Goal: Check status: Check status

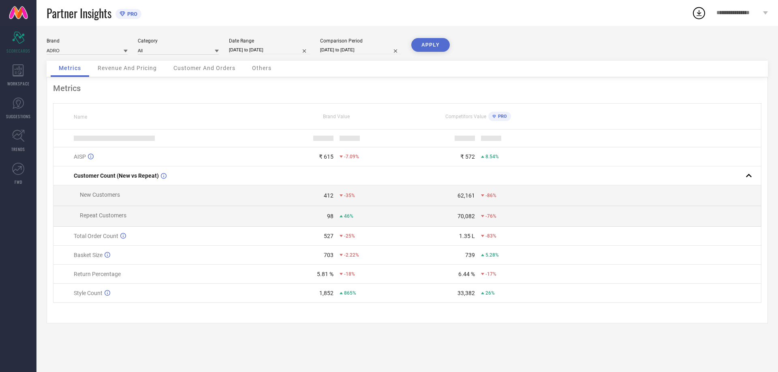
click at [248, 53] on input "[DATE] to [DATE]" at bounding box center [269, 50] width 81 height 9
select select "7"
select select "2025"
select select "8"
select select "2025"
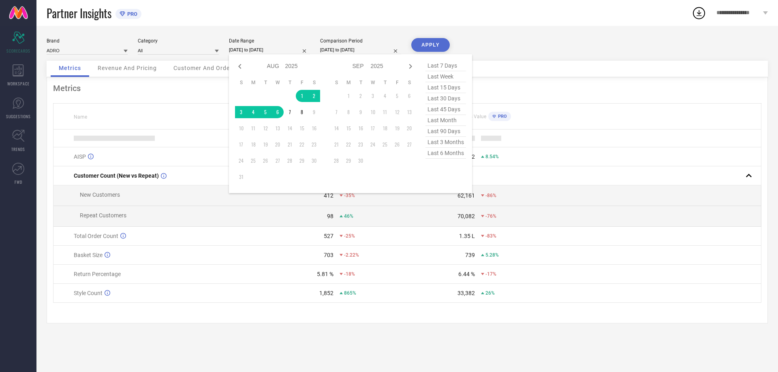
click at [248, 53] on input "[DATE] to [DATE]" at bounding box center [269, 50] width 81 height 9
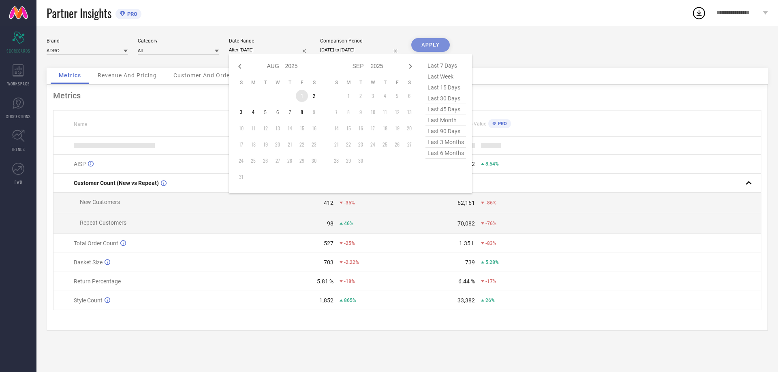
click at [296, 94] on td "1" at bounding box center [302, 96] width 12 height 12
type input "[DATE] to [DATE]"
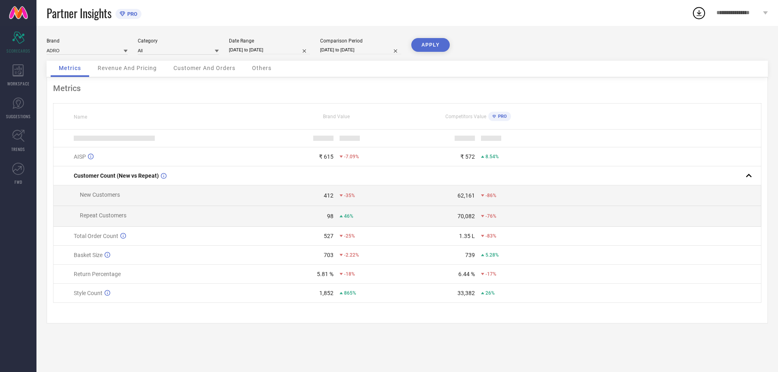
drag, startPoint x: 431, startPoint y: 45, endPoint x: 450, endPoint y: 51, distance: 20.4
click at [431, 45] on button "APPLY" at bounding box center [430, 45] width 38 height 14
